Goal: Transaction & Acquisition: Download file/media

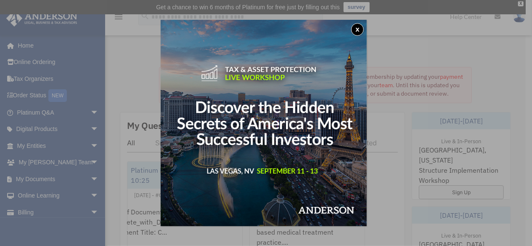
click at [358, 32] on button "x" at bounding box center [357, 29] width 13 height 13
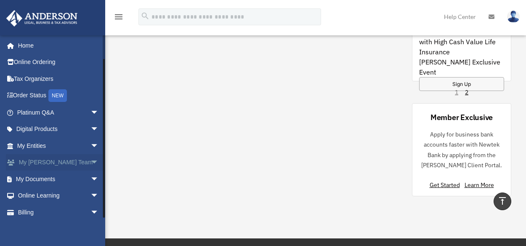
scroll to position [21, 0]
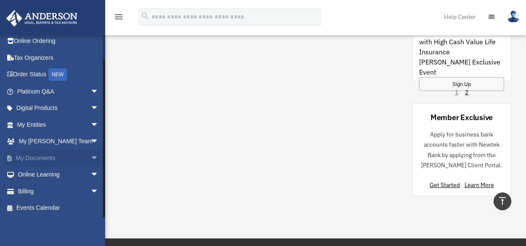
click at [80, 159] on link "My Documents arrow_drop_down" at bounding box center [59, 157] width 106 height 17
click at [90, 159] on span "arrow_drop_down" at bounding box center [98, 157] width 17 height 17
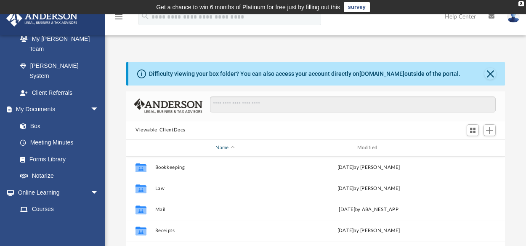
scroll to position [86, 0]
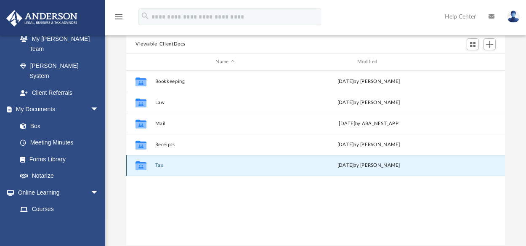
click at [159, 166] on button "Tax" at bounding box center [225, 164] width 140 height 5
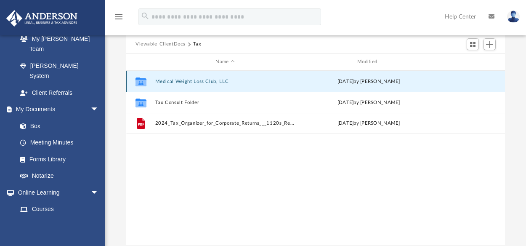
click at [193, 79] on button "Medical Weight Loss Club, LLC" at bounding box center [225, 80] width 140 height 5
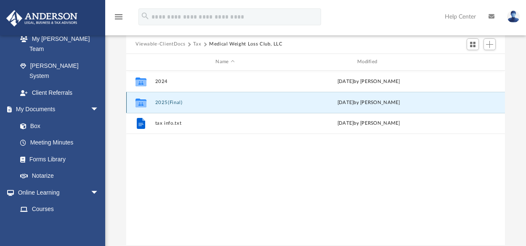
click at [174, 101] on button "2025(Final)" at bounding box center [225, 101] width 140 height 5
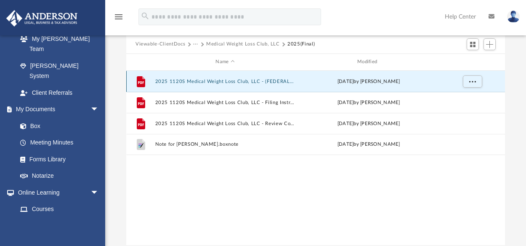
click at [278, 81] on button "2025 1120S Medical Weight Loss Club, LLC - (FEDERAL) Print, Sign, & Mail.pdf" at bounding box center [225, 80] width 140 height 5
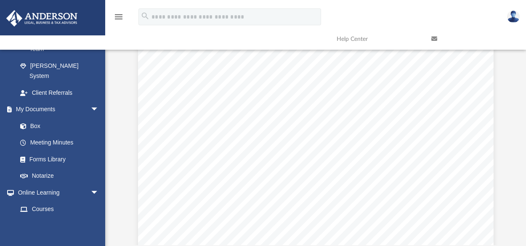
scroll to position [0, 0]
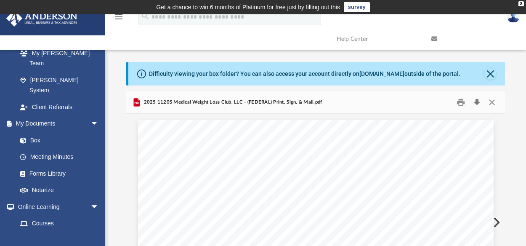
click at [473, 104] on button "Download" at bounding box center [476, 101] width 15 height 13
click at [171, 74] on div "Difficulty viewing your box folder? You can also access your account directly o…" at bounding box center [304, 73] width 311 height 9
click at [489, 75] on button "Close" at bounding box center [490, 74] width 12 height 12
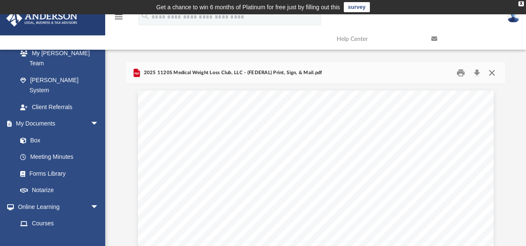
click at [491, 74] on button "Close" at bounding box center [491, 72] width 15 height 13
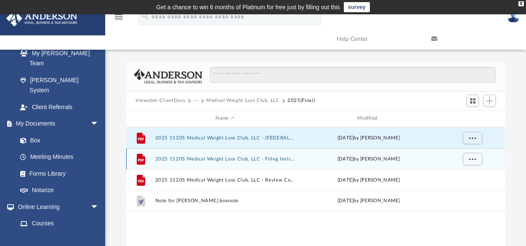
click at [266, 161] on div "File 2025 1120S Medical Weight Loss Club, LLC - Filing Instructions.pdf [DATE] …" at bounding box center [315, 158] width 379 height 21
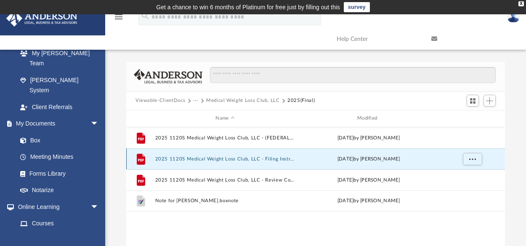
click at [266, 161] on div "File 2025 1120S Medical Weight Loss Club, LLC - Filing Instructions.pdf [DATE] …" at bounding box center [315, 158] width 379 height 21
click at [169, 159] on button "2025 1120S Medical Weight Loss Club, LLC - Filing Instructions.pdf" at bounding box center [225, 158] width 140 height 5
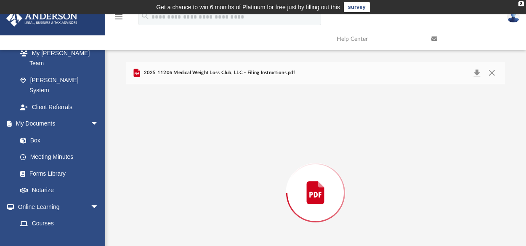
scroll to position [56, 0]
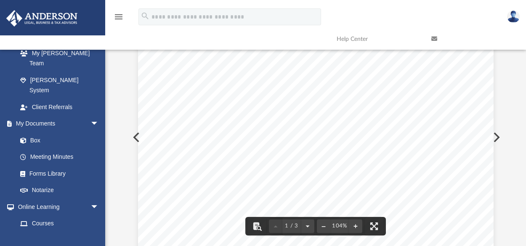
scroll to position [0, 0]
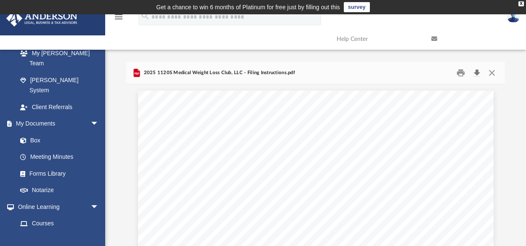
click at [477, 73] on button "Download" at bounding box center [476, 72] width 15 height 13
click at [489, 74] on button "Close" at bounding box center [491, 72] width 15 height 13
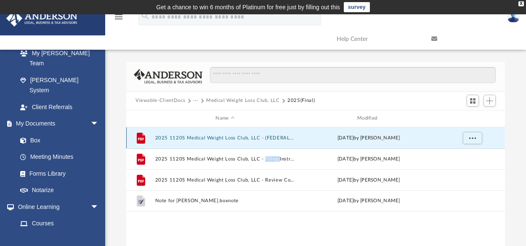
click at [204, 135] on button "2025 1120S Medical Weight Loss Club, LLC - (FEDERAL) Print, Sign, & Mail.pdf" at bounding box center [225, 137] width 140 height 5
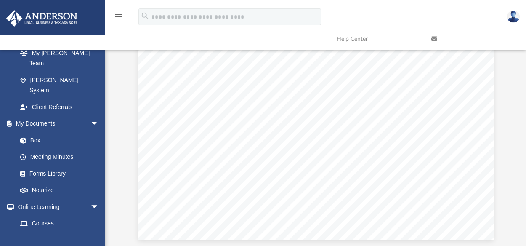
scroll to position [227, 0]
